Goal: Book appointment/travel/reservation

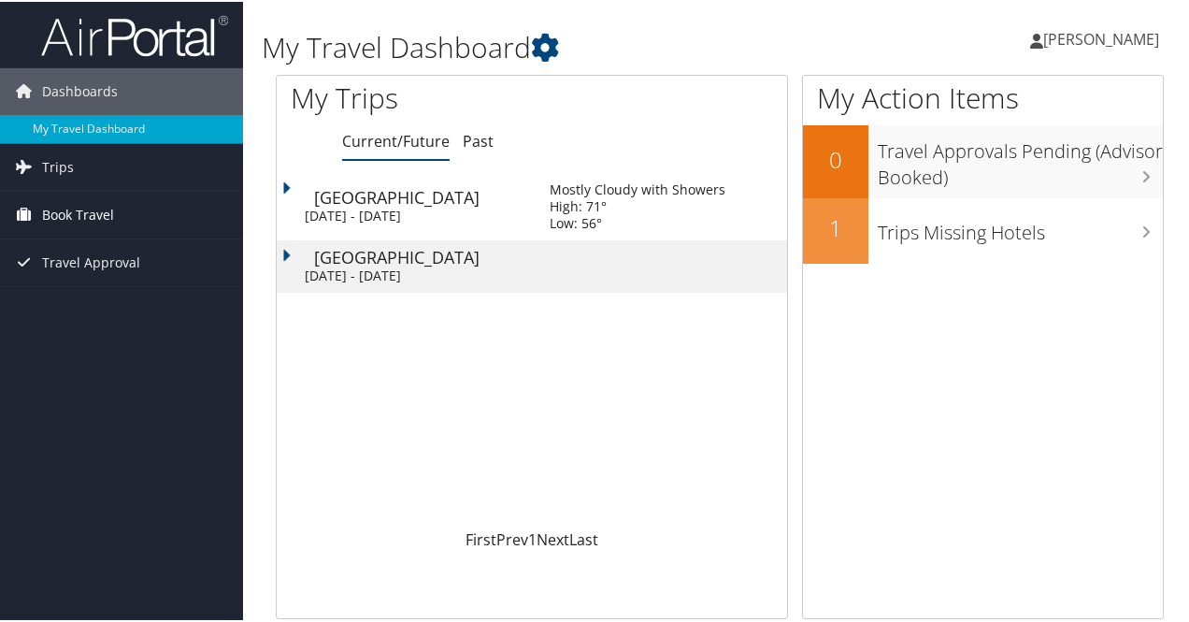
click at [71, 216] on span "Book Travel" at bounding box center [78, 213] width 72 height 47
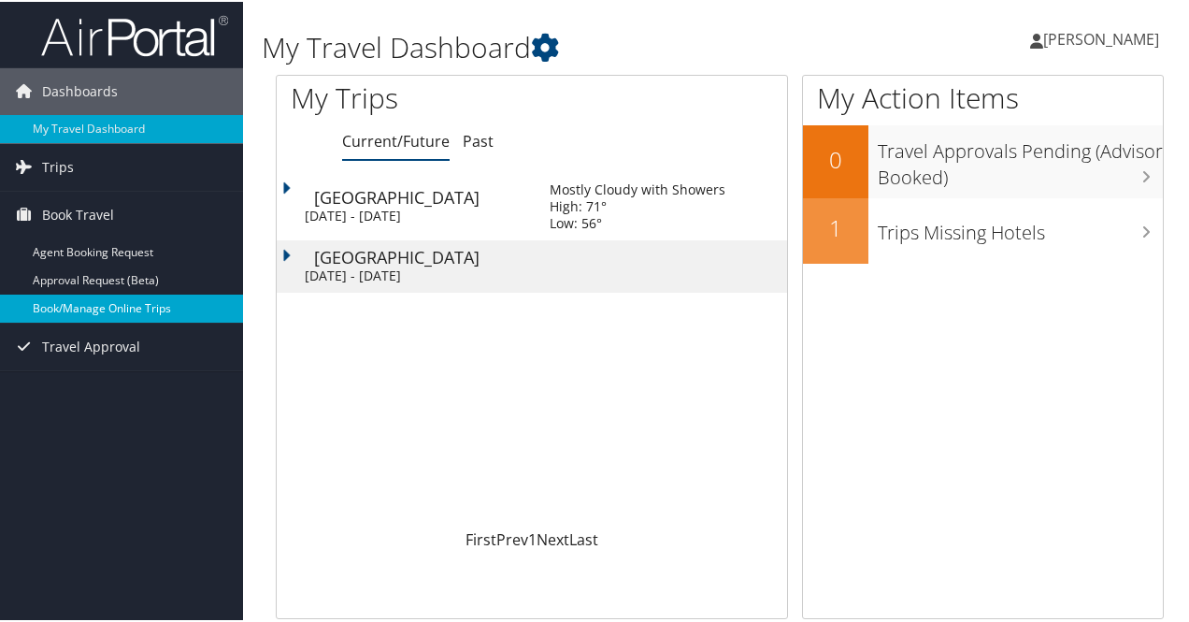
click at [78, 308] on link "Book/Manage Online Trips" at bounding box center [121, 307] width 243 height 28
click at [93, 308] on link "Book/Manage Online Trips" at bounding box center [121, 307] width 243 height 28
